Goal: Task Accomplishment & Management: Manage account settings

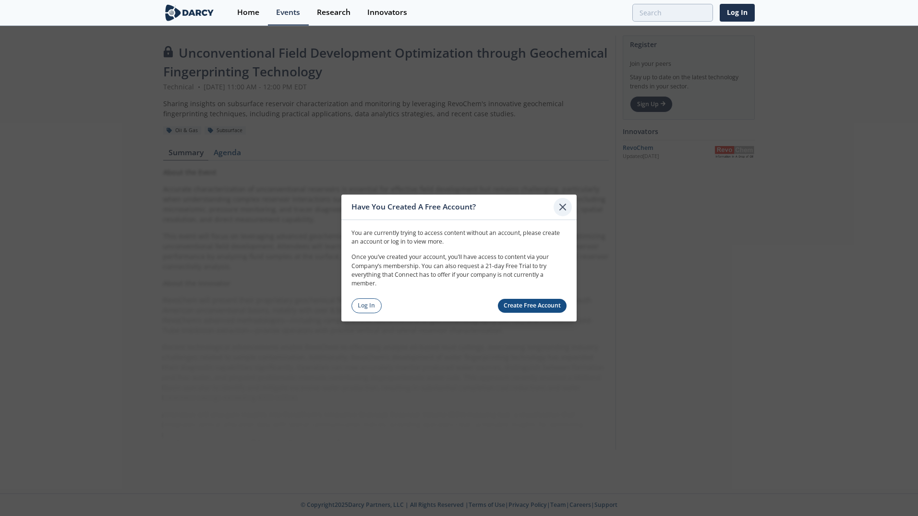
click at [560, 209] on icon at bounding box center [563, 207] width 6 height 6
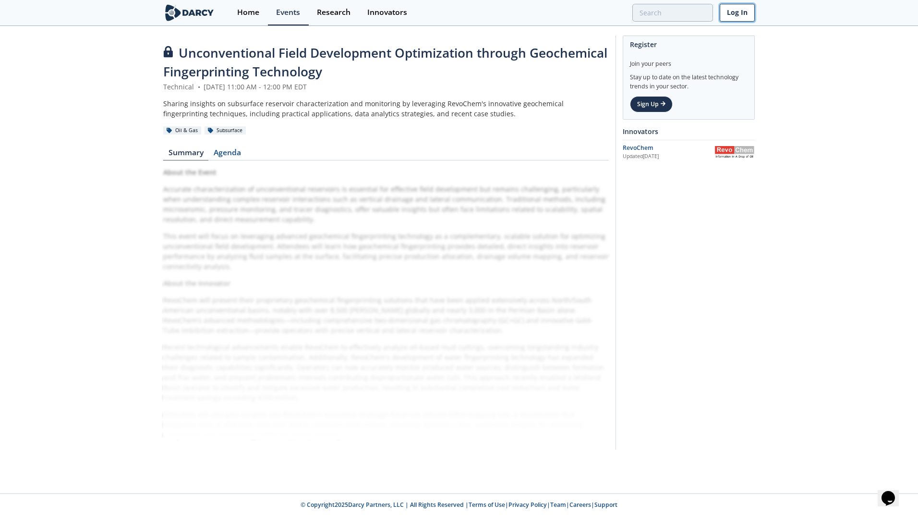
click at [738, 17] on link "Log In" at bounding box center [737, 13] width 35 height 18
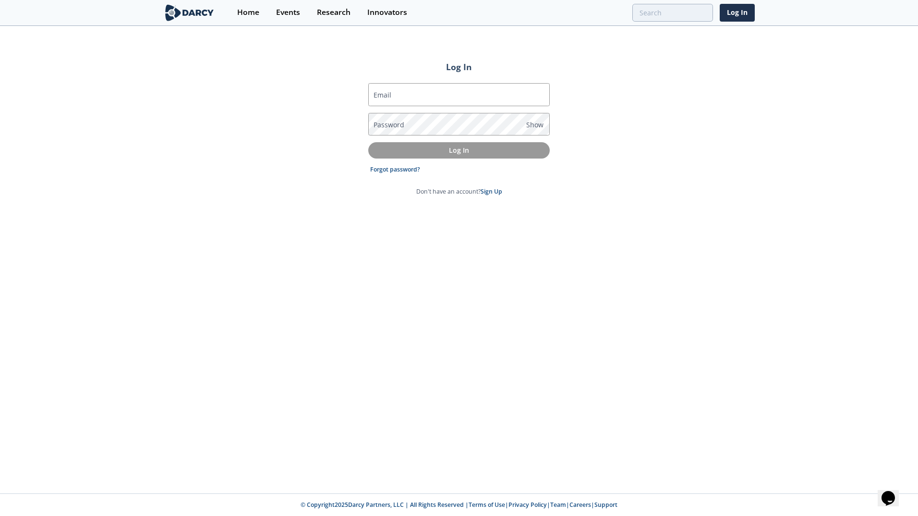
type input "[EMAIL_ADDRESS][DOMAIN_NAME]"
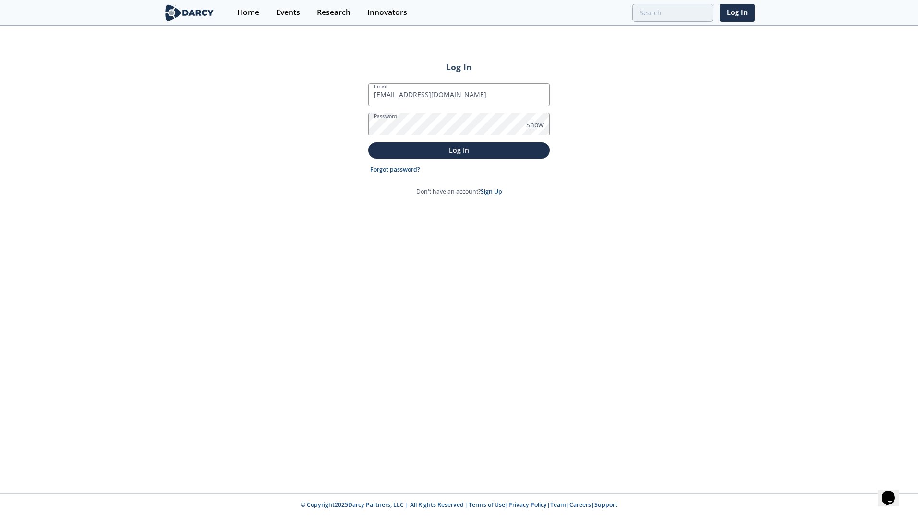
click at [444, 140] on form "Email [EMAIL_ADDRESS][DOMAIN_NAME] Password Show Log In Forgot password? Don't …" at bounding box center [458, 139] width 181 height 113
click at [443, 148] on p "Log In" at bounding box center [459, 150] width 168 height 10
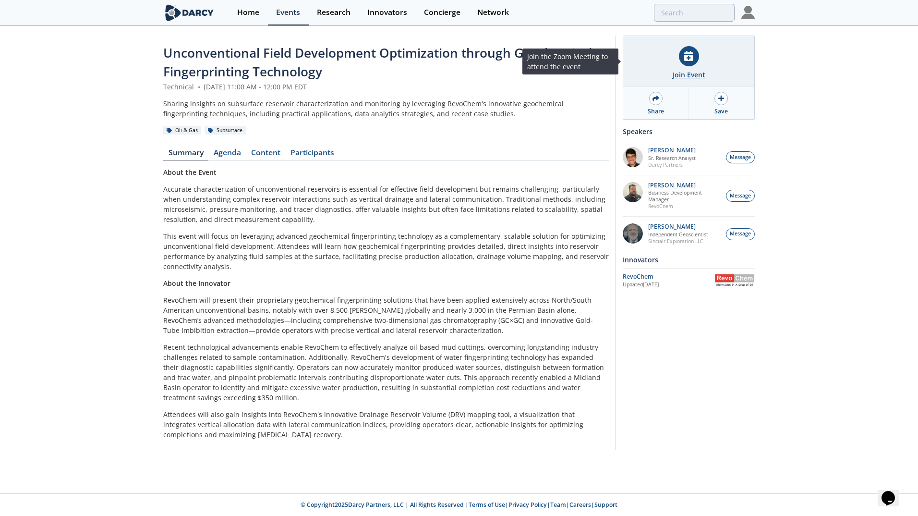
click at [685, 57] on icon at bounding box center [688, 56] width 9 height 10
